Goal: Task Accomplishment & Management: Complete application form

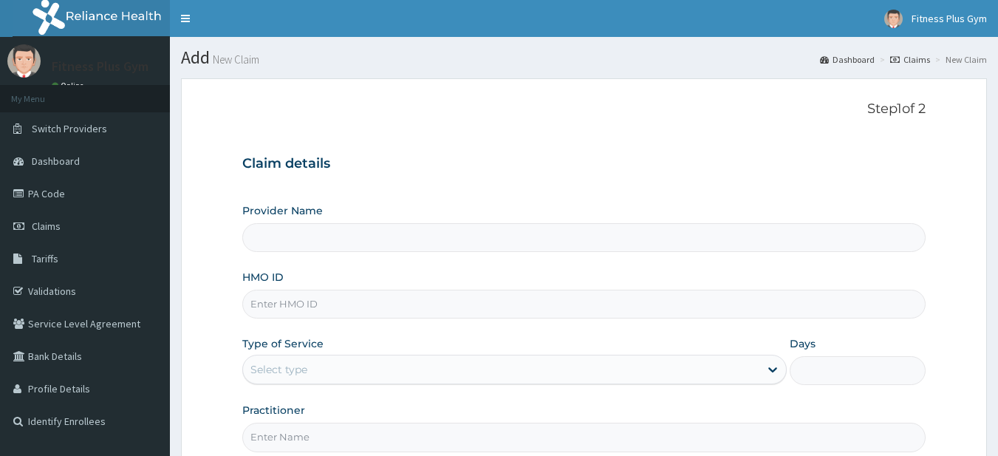
click at [310, 312] on input "HMO ID" at bounding box center [584, 304] width 684 height 29
type input "Fitness plus Gym"
type input "1"
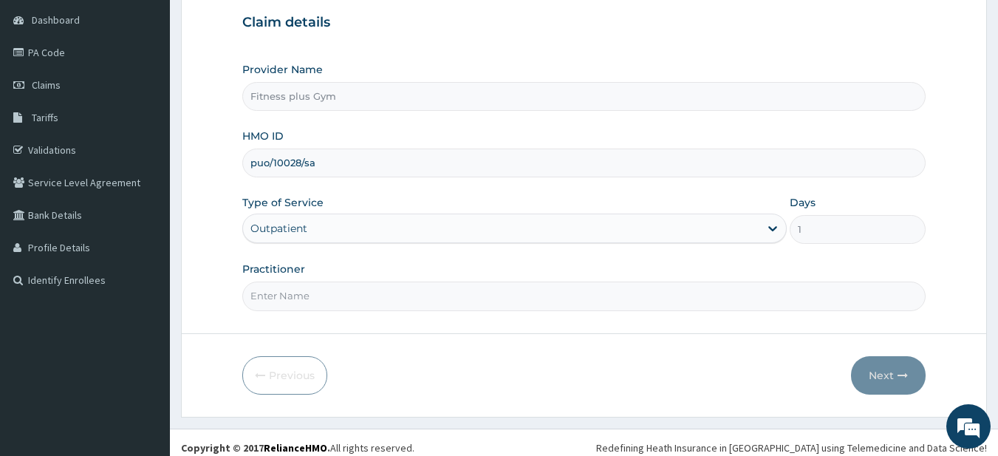
scroll to position [151, 0]
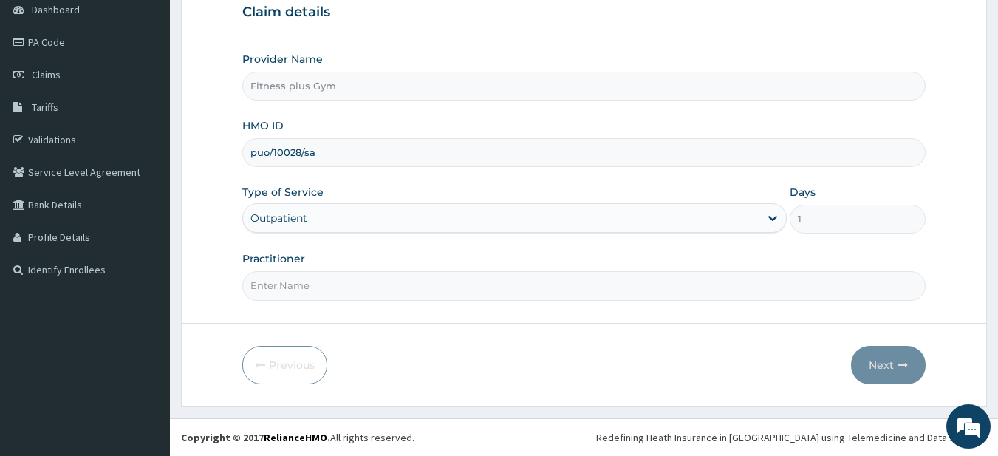
type input "puo/10028/sa"
click at [301, 289] on input "Practitioner" at bounding box center [584, 285] width 684 height 29
type input "fitnessplus"
click at [859, 364] on button "Next" at bounding box center [888, 365] width 75 height 38
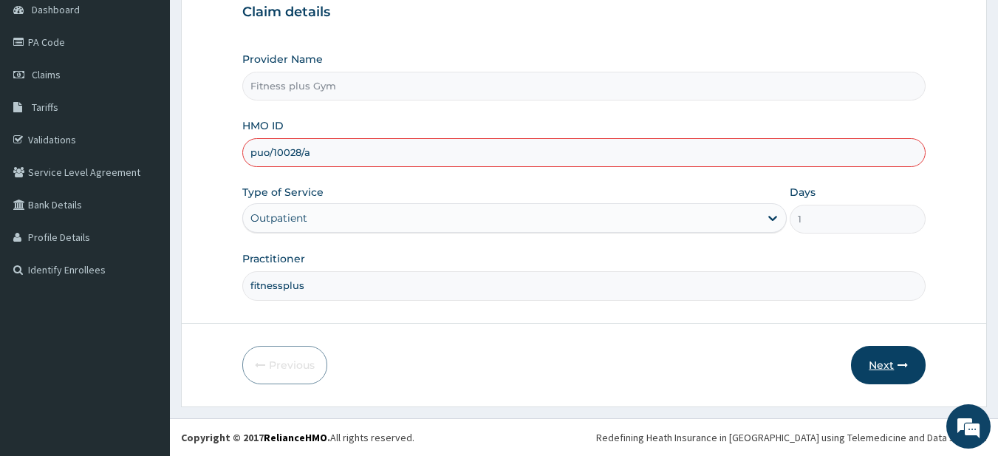
type input "puo/10028/a"
click at [895, 359] on button "Next" at bounding box center [888, 365] width 75 height 38
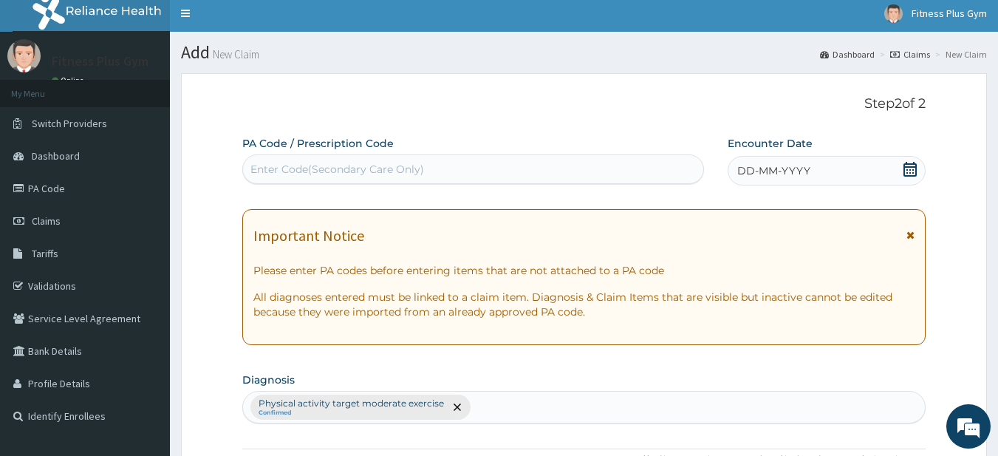
scroll to position [4, 0]
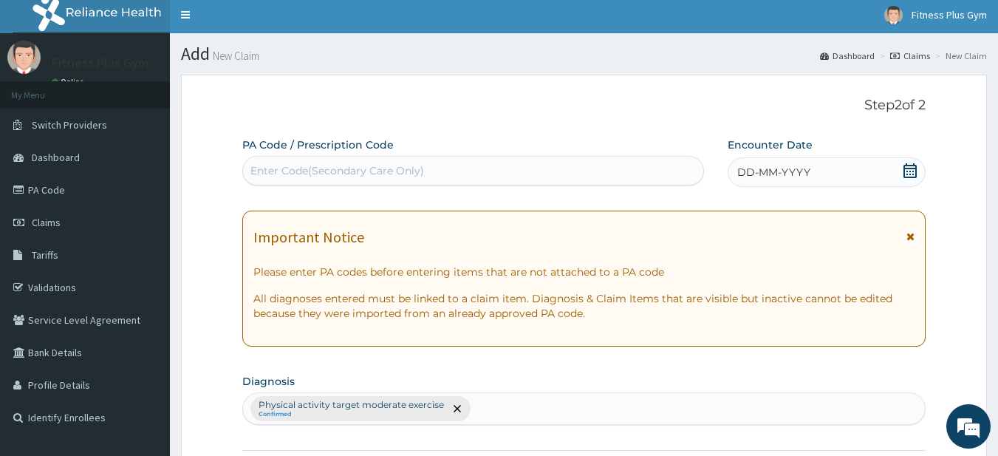
click at [573, 173] on div "Enter Code(Secondary Care Only)" at bounding box center [473, 171] width 461 height 24
type input "["
type input "PA/225BDB"
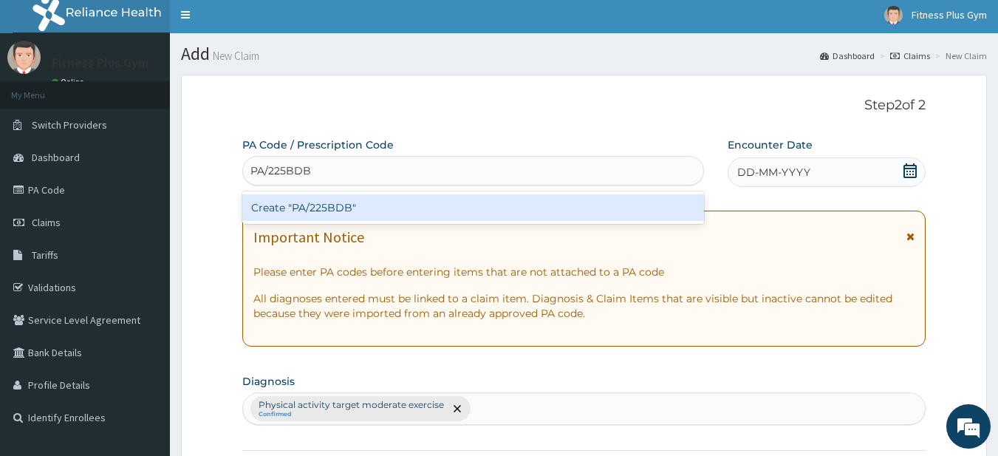
click at [603, 212] on div "Create "PA/225BDB"" at bounding box center [473, 207] width 463 height 27
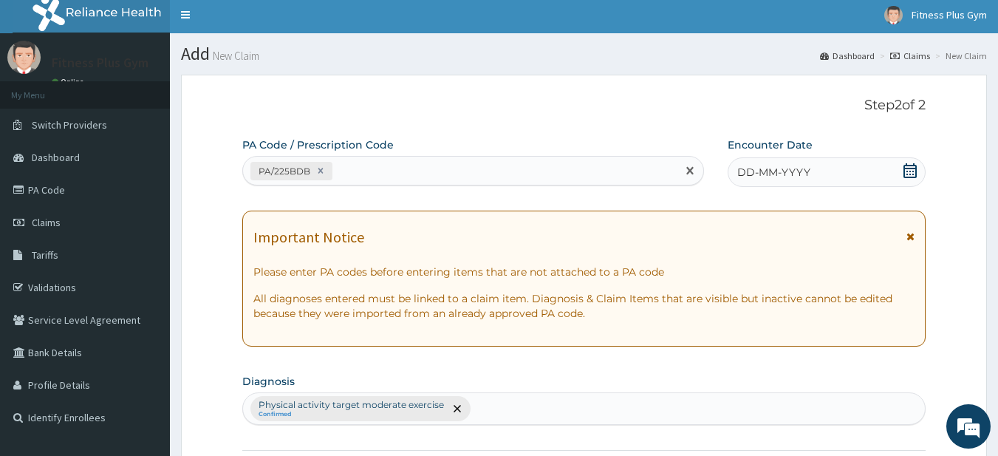
click at [844, 180] on div "DD-MM-YYYY" at bounding box center [827, 172] width 198 height 30
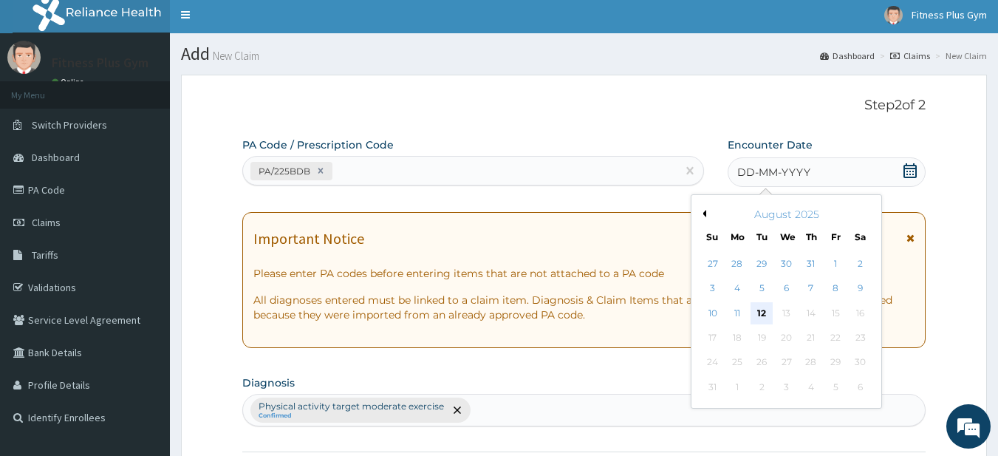
click at [761, 316] on div "12" at bounding box center [763, 313] width 22 height 22
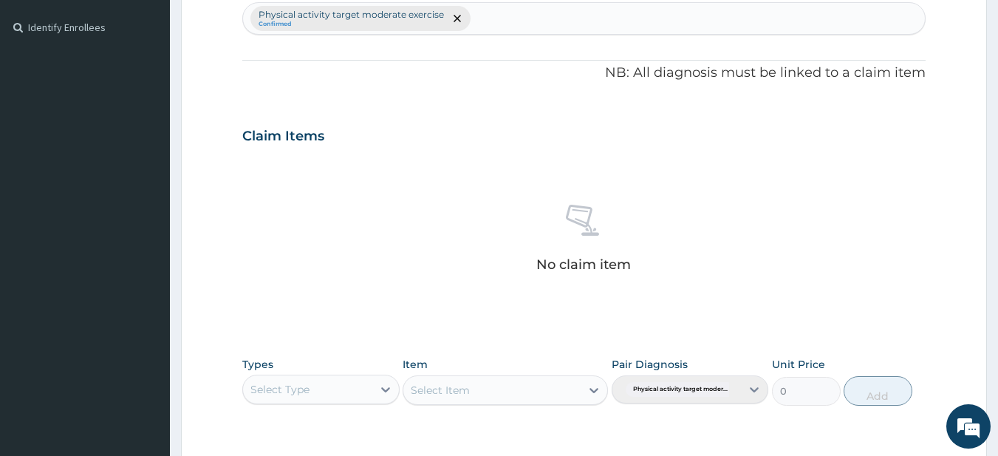
scroll to position [595, 0]
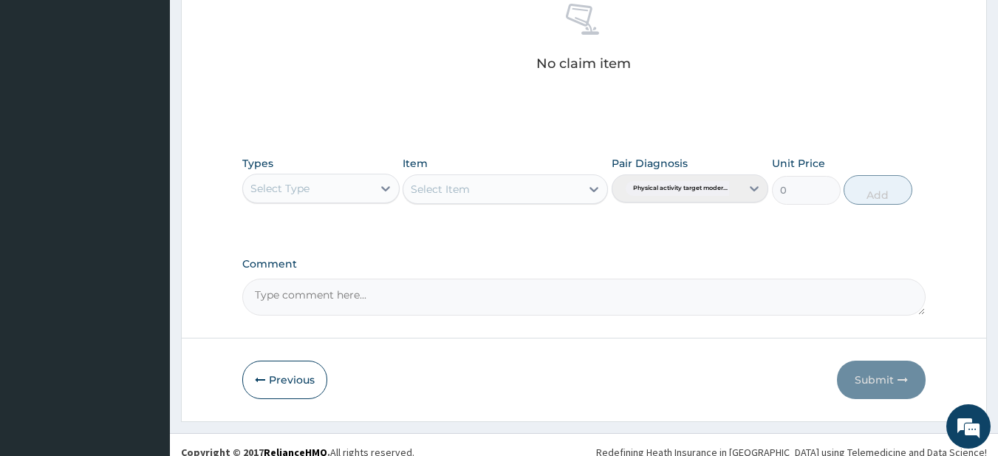
click at [310, 201] on div "Select Type" at bounding box center [320, 189] width 157 height 30
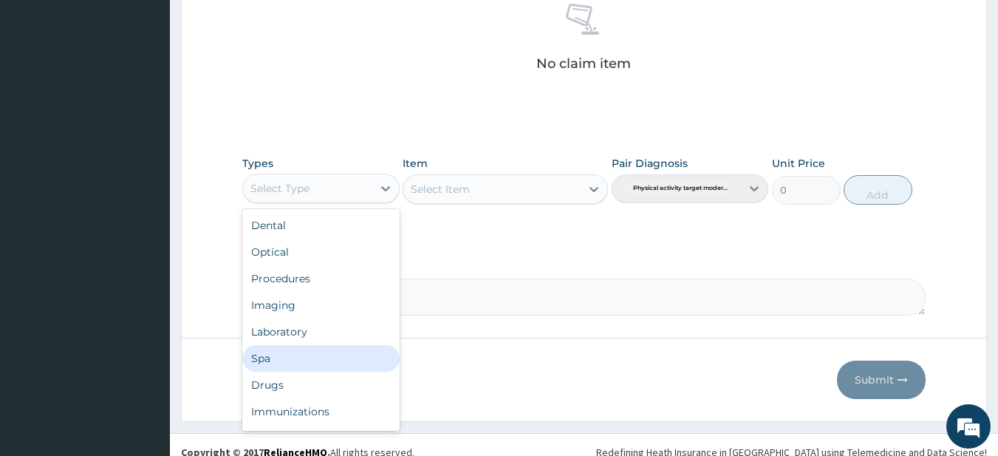
scroll to position [50, 0]
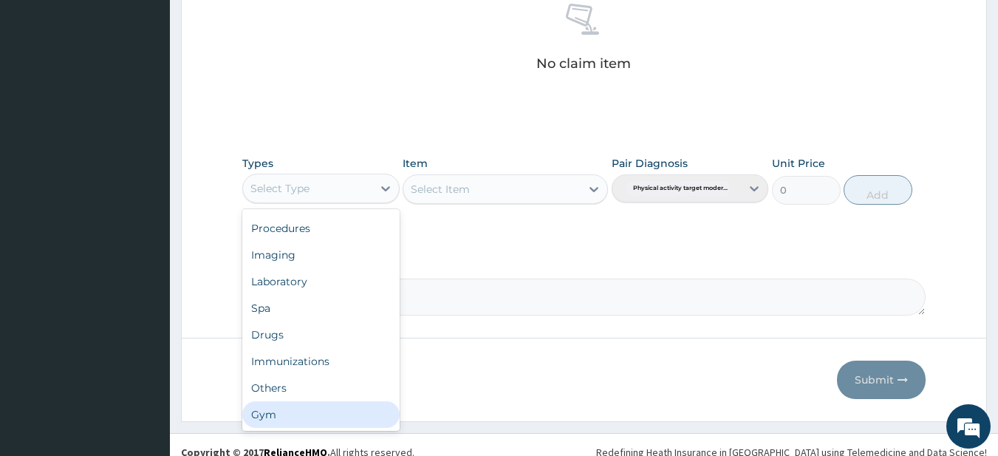
drag, startPoint x: 334, startPoint y: 420, endPoint x: 341, endPoint y: 395, distance: 26.2
click at [334, 416] on div "Gym" at bounding box center [320, 414] width 157 height 27
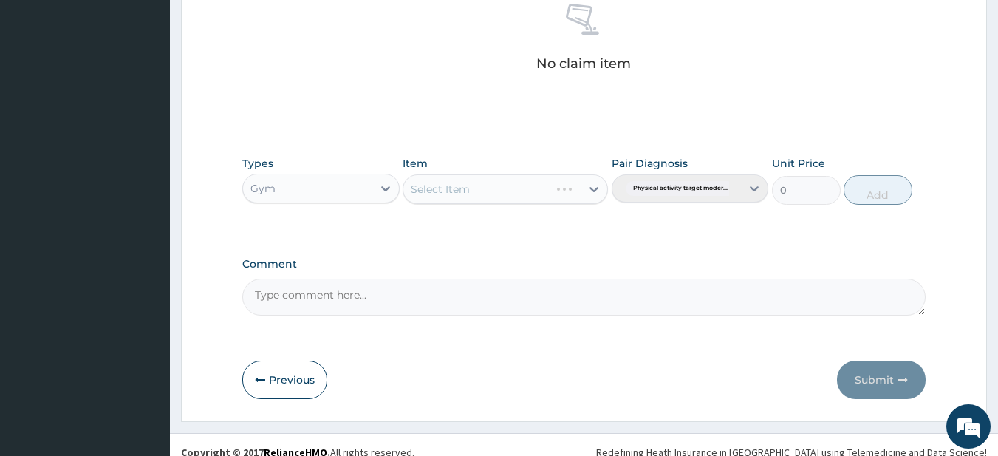
click at [482, 178] on div "Select Item" at bounding box center [476, 189] width 146 height 24
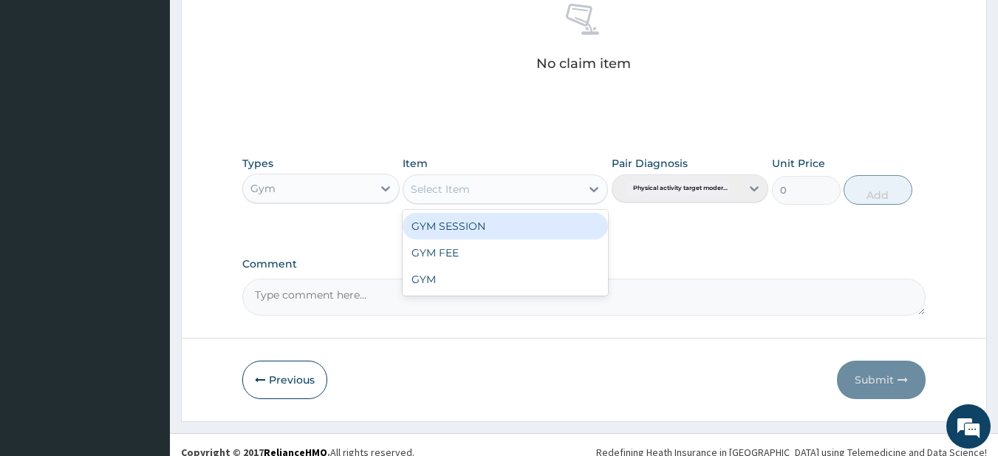
drag, startPoint x: 500, startPoint y: 233, endPoint x: 572, endPoint y: 223, distance: 72.3
click at [502, 233] on div "GYM SESSION" at bounding box center [505, 226] width 205 height 27
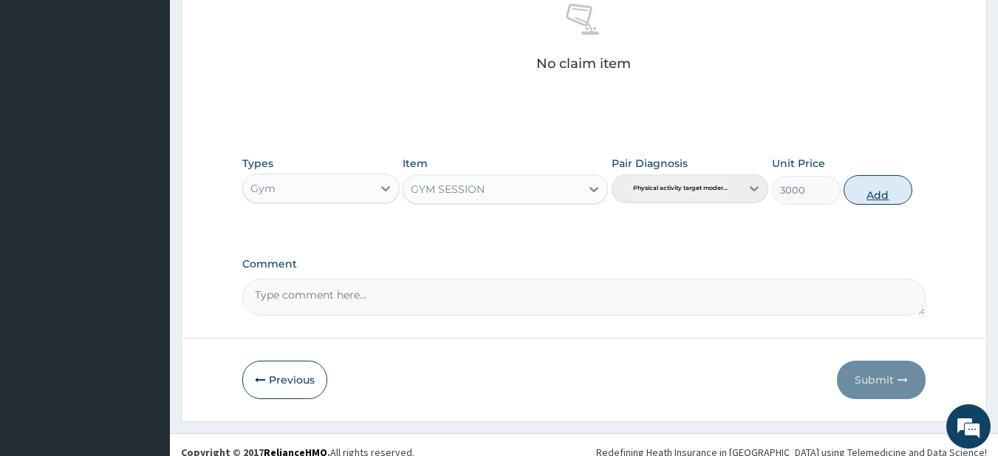
click at [872, 195] on button "Add" at bounding box center [878, 190] width 69 height 30
type input "0"
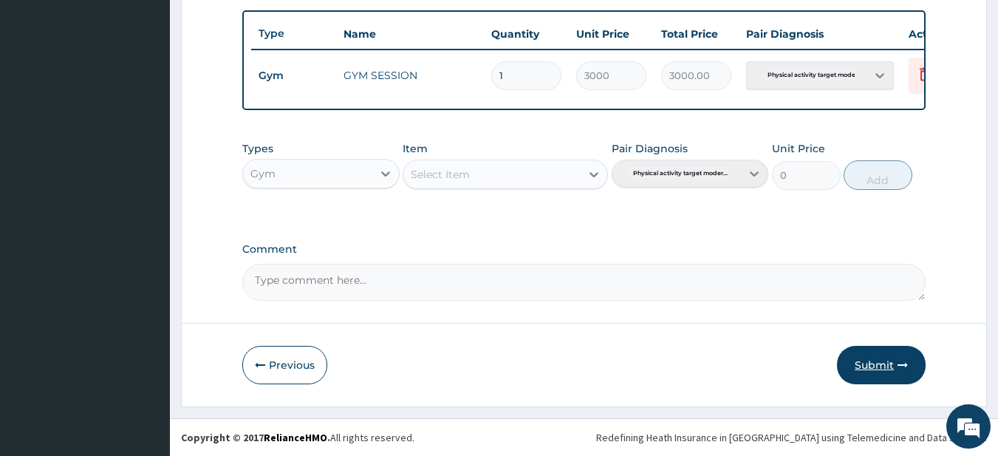
click at [878, 372] on button "Submit" at bounding box center [881, 365] width 89 height 38
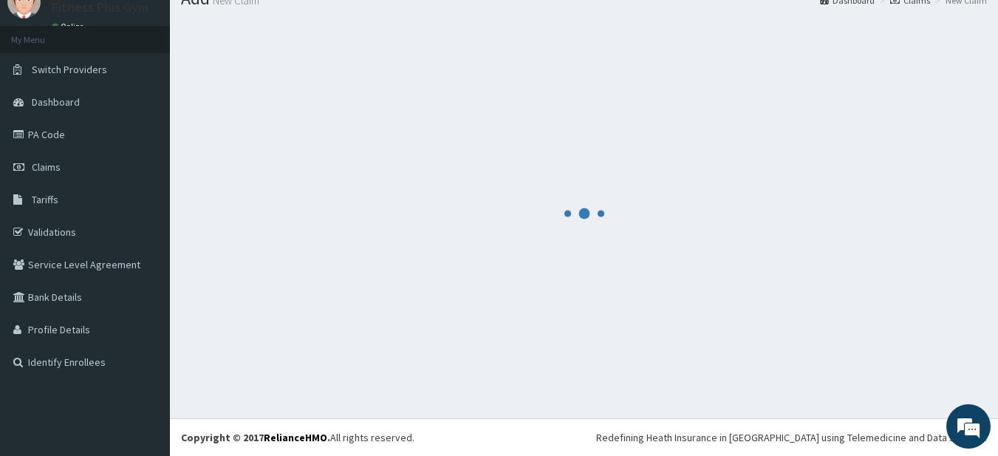
scroll to position [59, 0]
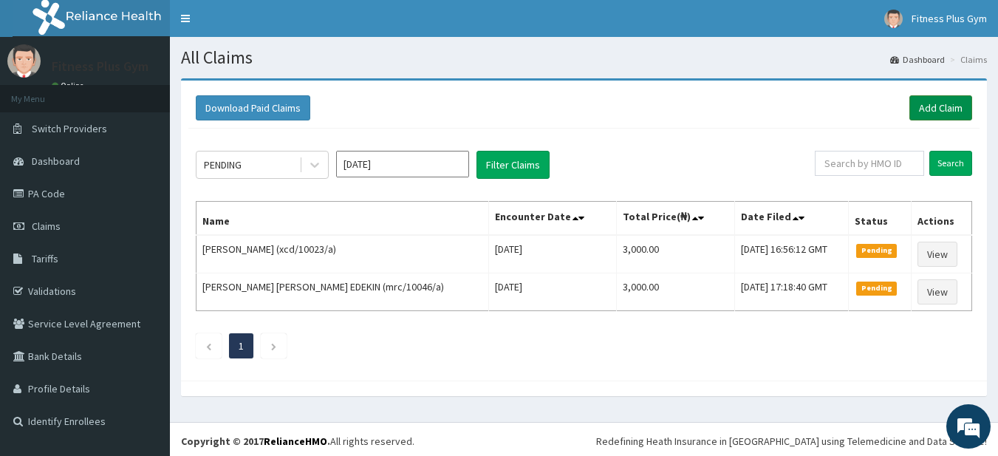
click at [943, 98] on link "Add Claim" at bounding box center [941, 107] width 63 height 25
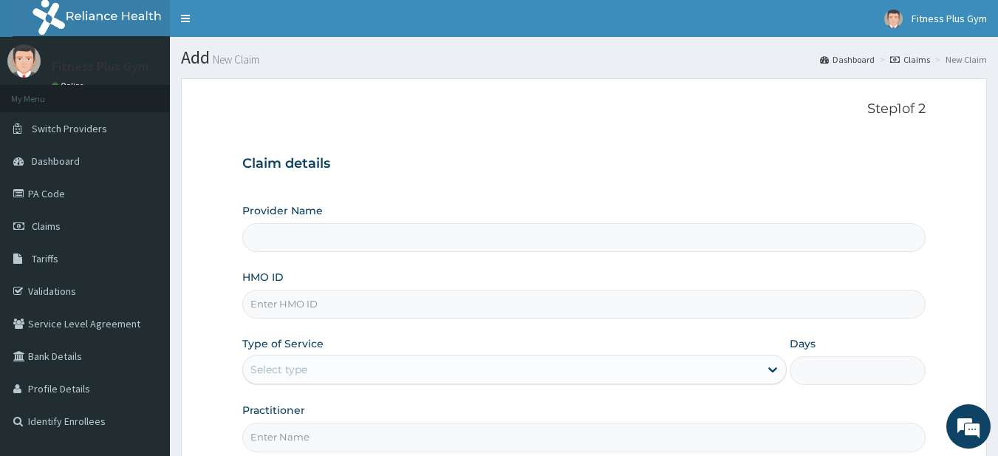
click at [422, 305] on input "HMO ID" at bounding box center [584, 304] width 684 height 29
type input "Fitness plus Gym"
type input "1"
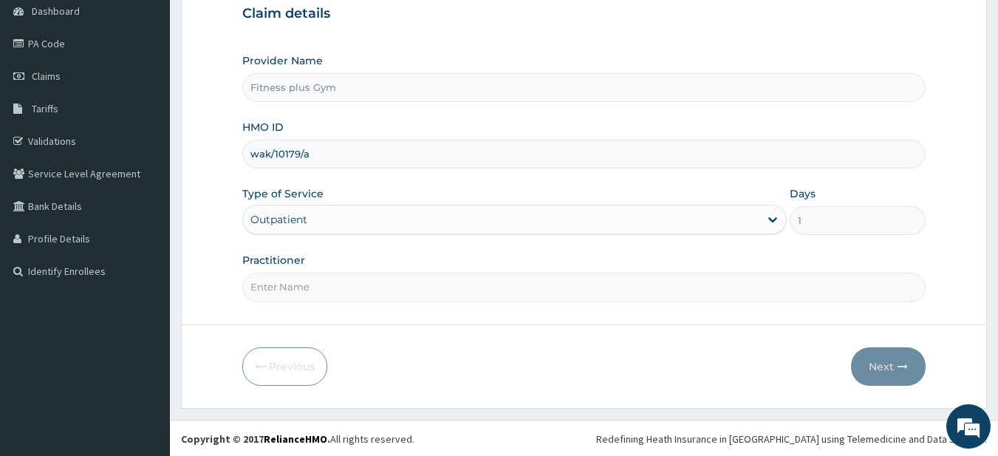
scroll to position [151, 0]
type input "wak/10179/a"
click at [381, 277] on input "Practitioner" at bounding box center [584, 285] width 684 height 29
type input "fitnessplus"
click at [872, 359] on button "Next" at bounding box center [888, 365] width 75 height 38
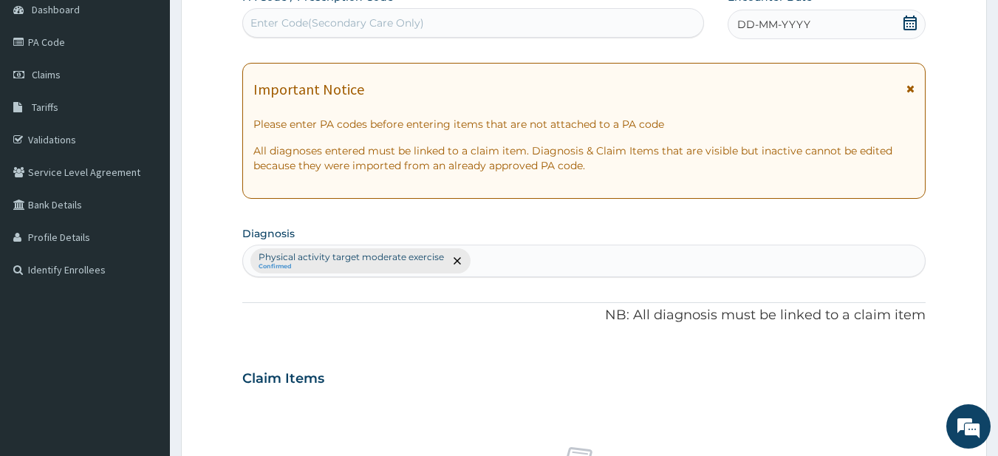
click at [452, 39] on div "PA Code / Prescription Code Enter Code(Secondary Care Only)" at bounding box center [473, 15] width 463 height 50
click at [466, 27] on div "Enter Code(Secondary Care Only)" at bounding box center [473, 23] width 461 height 24
drag, startPoint x: 420, startPoint y: 1, endPoint x: 429, endPoint y: 4, distance: 9.3
click at [430, 5] on div "PA Code / Prescription Code Enter Code(Secondary Care Only)" at bounding box center [473, 14] width 463 height 48
click at [409, 32] on div "Enter Code(Secondary Care Only)" at bounding box center [473, 23] width 461 height 24
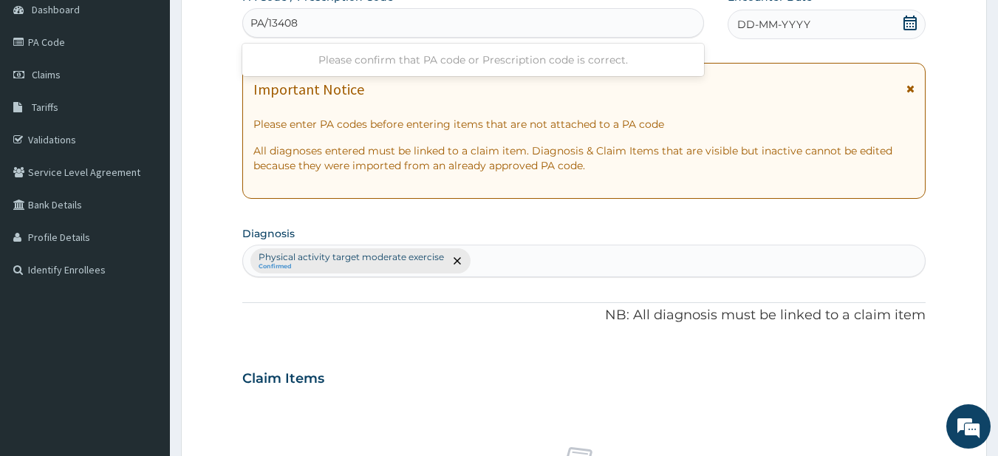
type input "PA/134086"
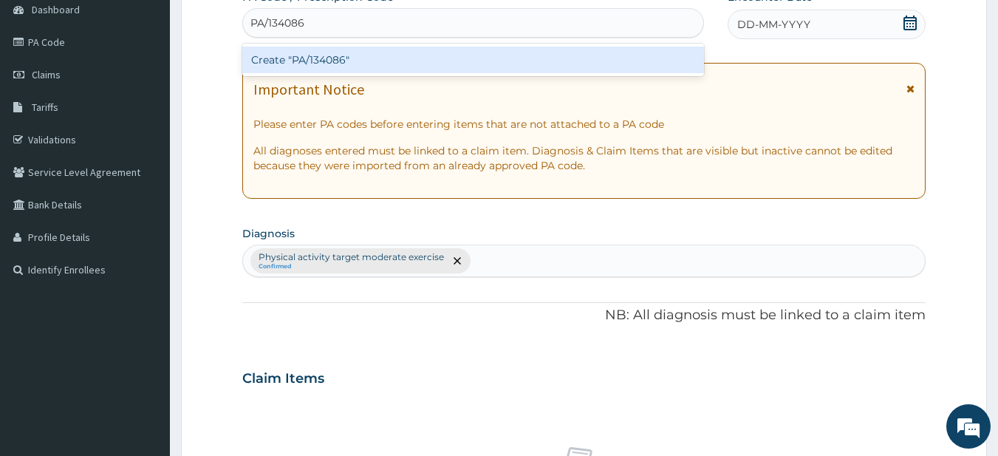
click at [399, 54] on div "Create "PA/134086"" at bounding box center [473, 60] width 463 height 27
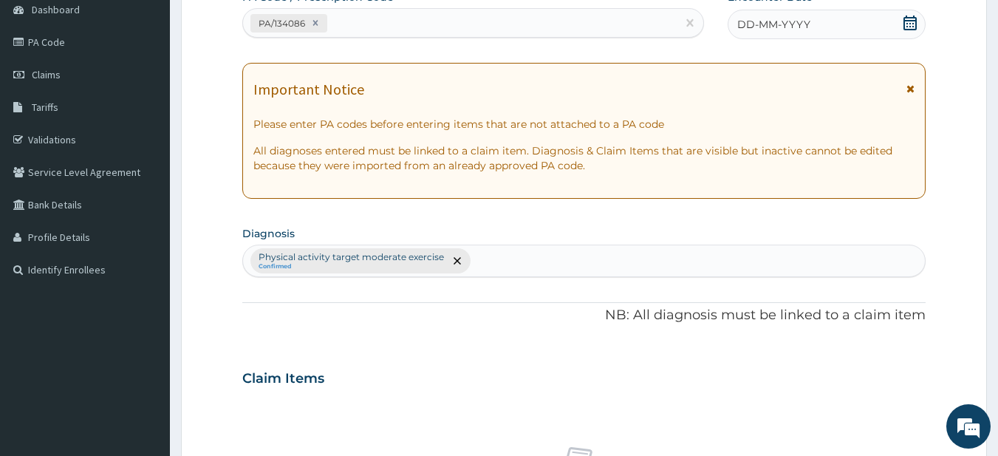
click at [850, 31] on div "DD-MM-YYYY" at bounding box center [827, 25] width 198 height 30
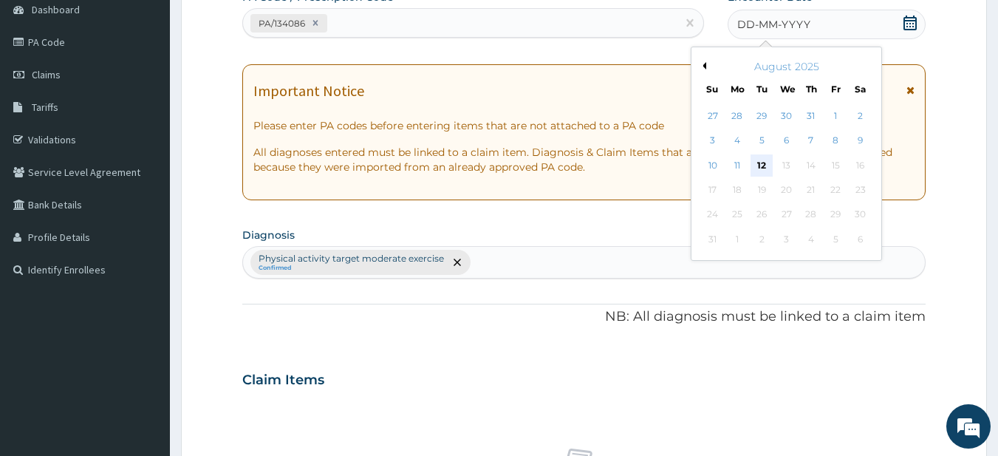
click at [766, 171] on div "12" at bounding box center [763, 165] width 22 height 22
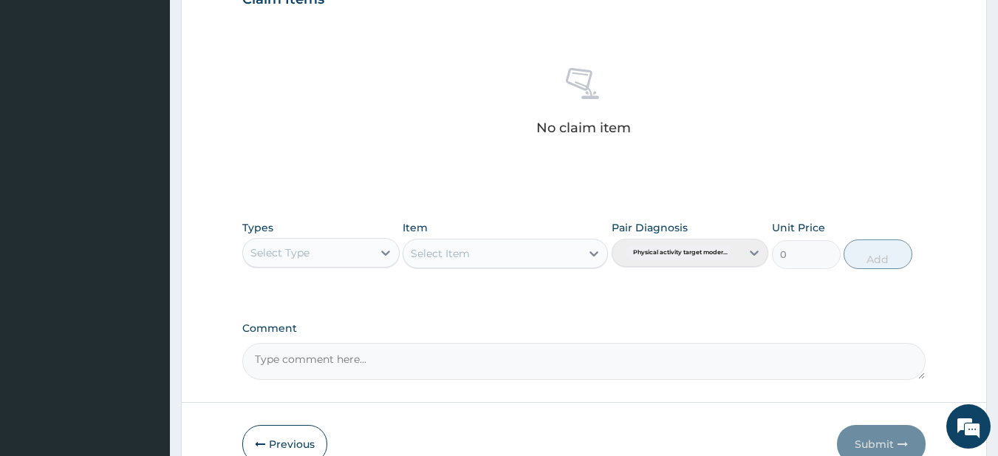
scroll to position [610, 0]
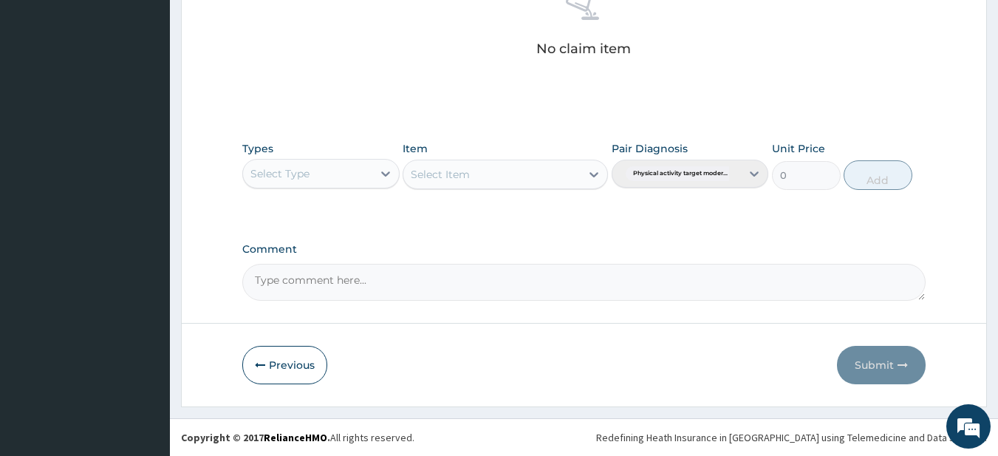
drag, startPoint x: 357, startPoint y: 177, endPoint x: 350, endPoint y: 191, distance: 15.5
click at [355, 180] on div "Select Type" at bounding box center [307, 174] width 129 height 24
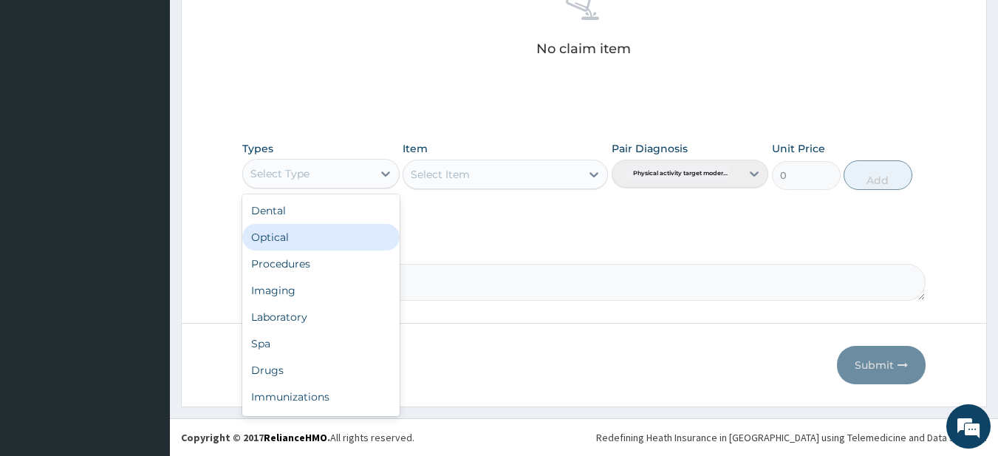
scroll to position [50, 0]
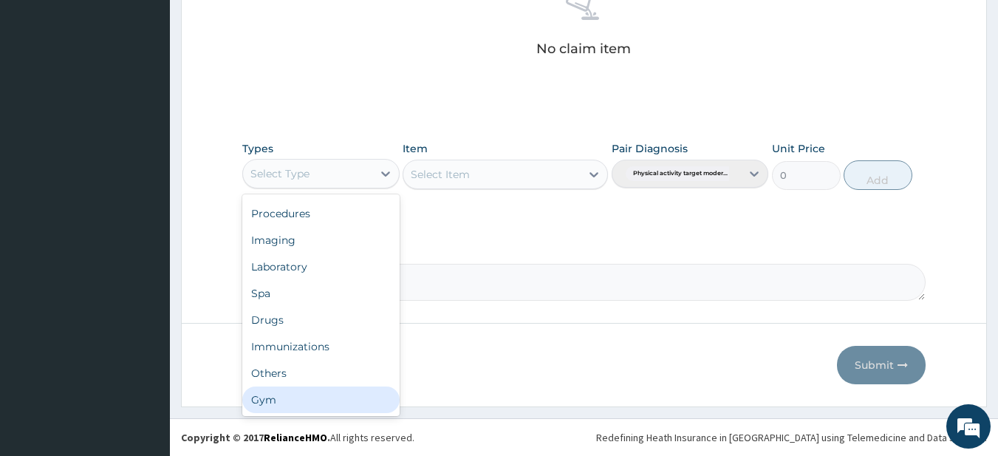
drag, startPoint x: 314, startPoint y: 399, endPoint x: 321, endPoint y: 343, distance: 56.6
click at [316, 388] on div "Gym" at bounding box center [320, 399] width 157 height 27
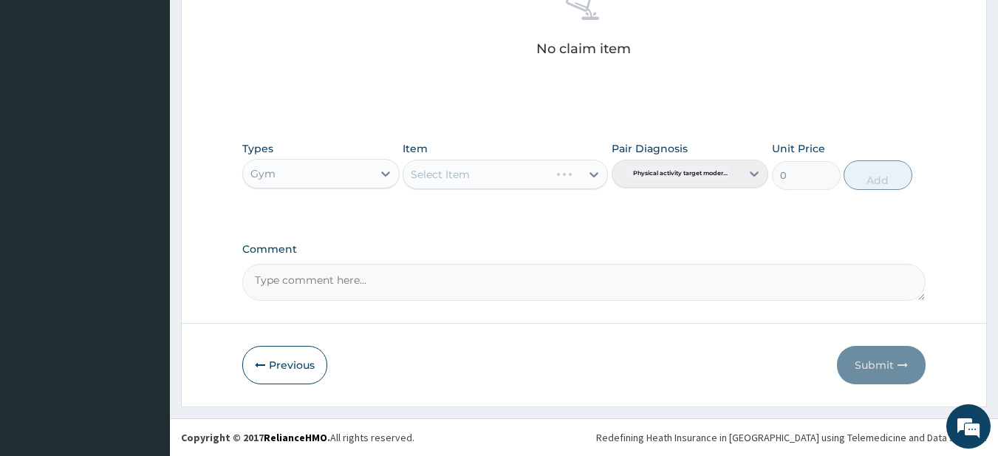
drag, startPoint x: 481, startPoint y: 161, endPoint x: 485, endPoint y: 189, distance: 28.3
click at [482, 161] on div "Select Item" at bounding box center [505, 175] width 205 height 30
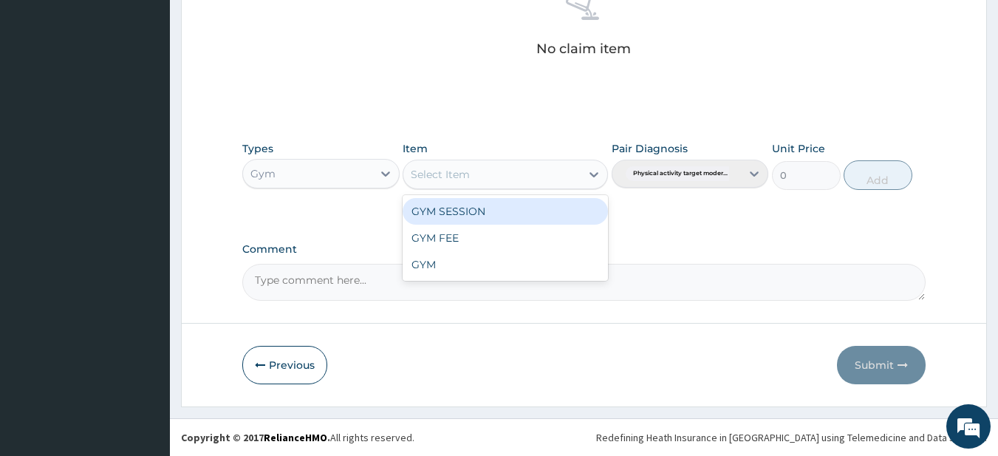
click at [493, 171] on div "Select Item" at bounding box center [491, 175] width 177 height 24
drag, startPoint x: 481, startPoint y: 215, endPoint x: 592, endPoint y: 192, distance: 113.2
click at [491, 215] on div "GYM SESSION" at bounding box center [505, 211] width 205 height 27
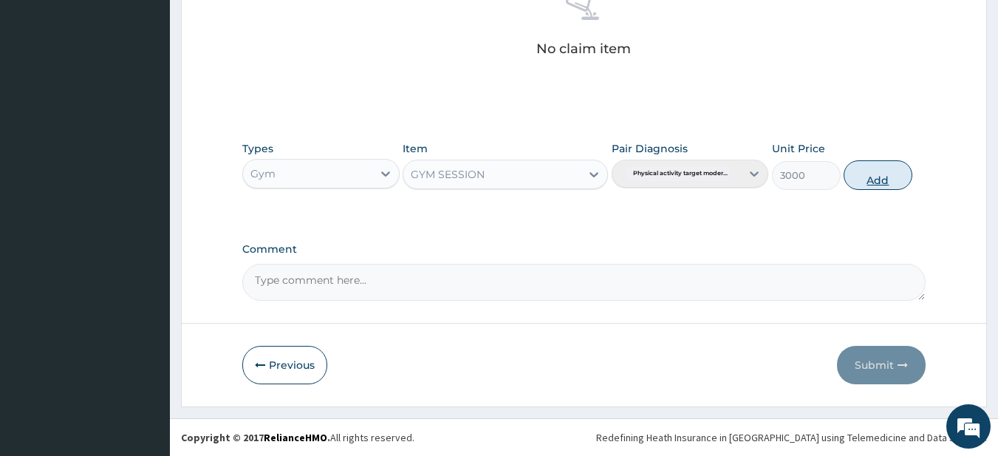
drag, startPoint x: 879, startPoint y: 166, endPoint x: 875, endPoint y: 203, distance: 37.2
click at [881, 166] on button "Add" at bounding box center [878, 175] width 69 height 30
type input "0"
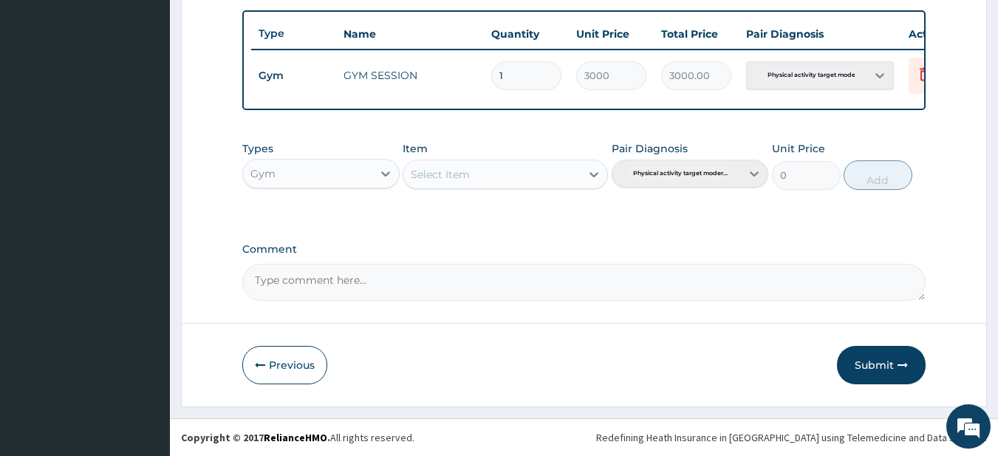
drag, startPoint x: 882, startPoint y: 376, endPoint x: 750, endPoint y: 311, distance: 146.7
click at [881, 375] on button "Submit" at bounding box center [881, 365] width 89 height 38
